Goal: Find specific page/section: Find specific page/section

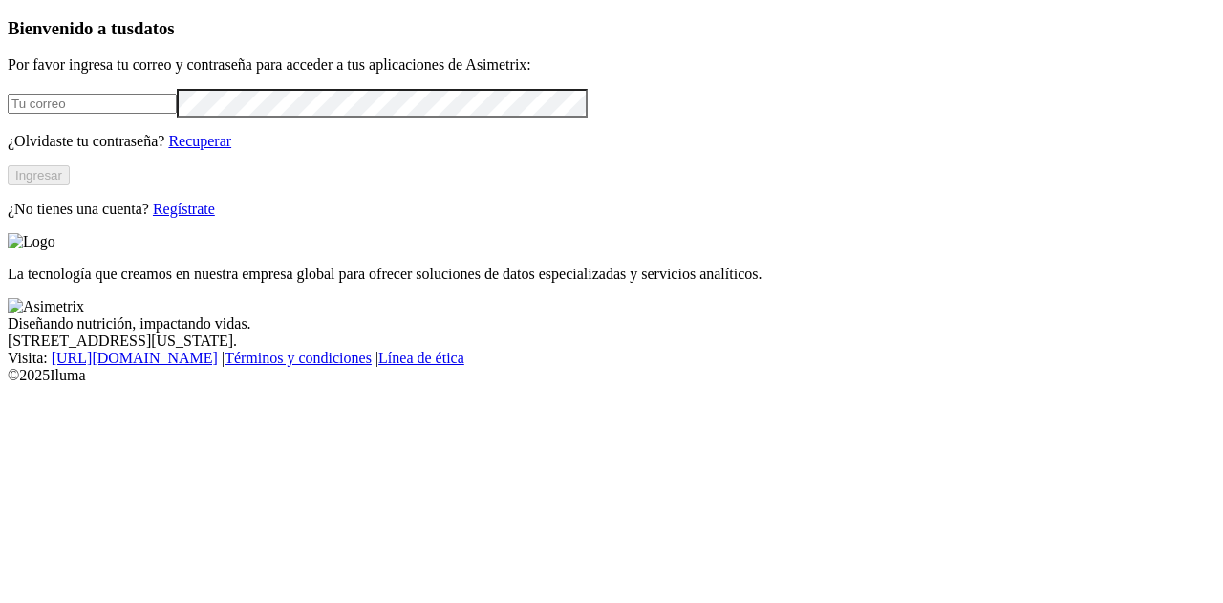
type input "[PERSON_NAME][EMAIL_ADDRESS][PERSON_NAME][DOMAIN_NAME]"
click at [70, 185] on button "Ingresar" at bounding box center [39, 175] width 62 height 20
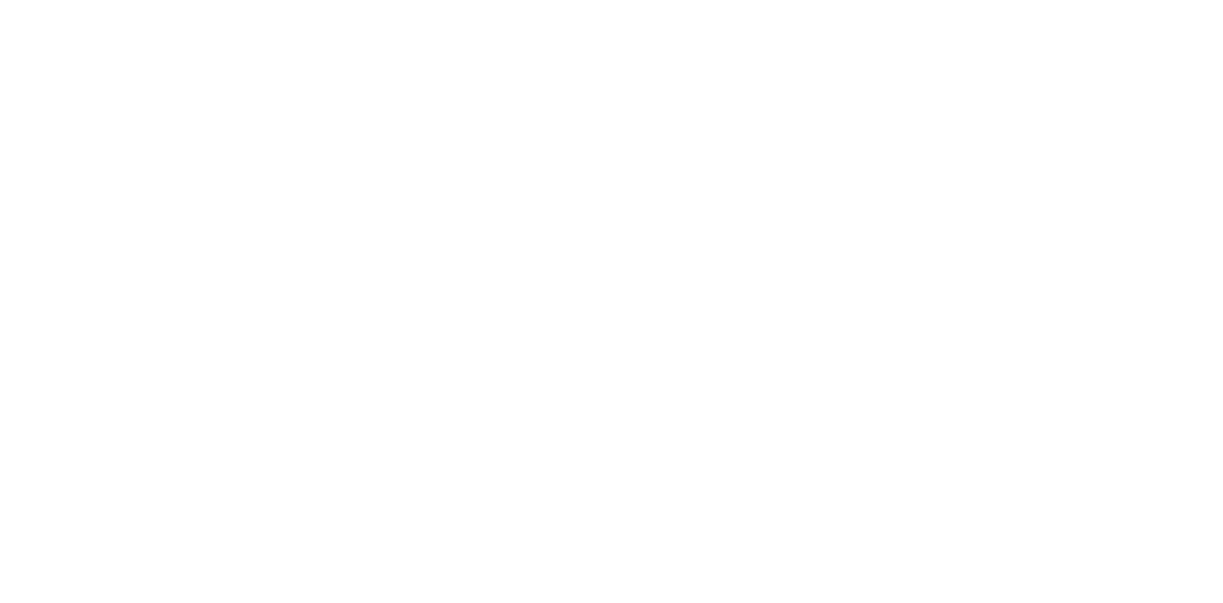
type input "cyf"
